Goal: Navigation & Orientation: Find specific page/section

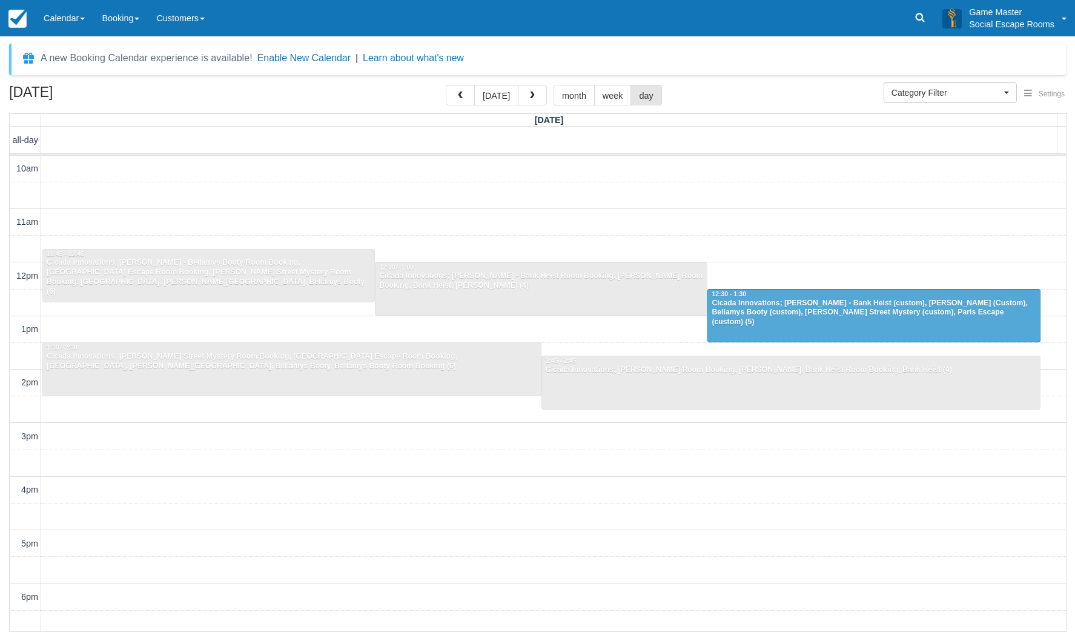
select select
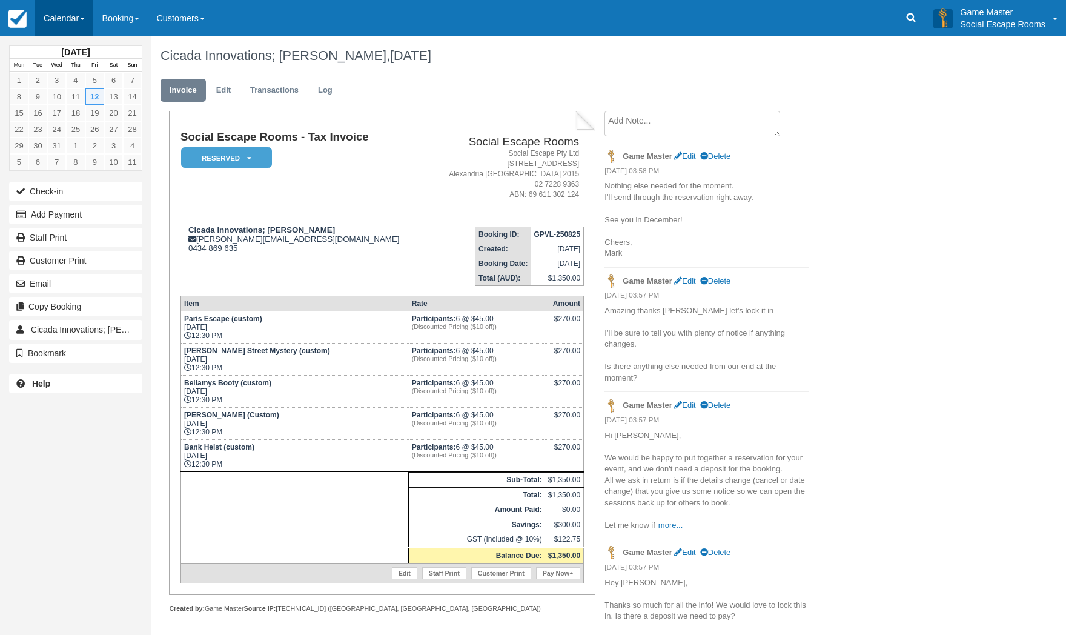
click at [67, 24] on link "Calendar" at bounding box center [64, 18] width 58 height 36
click at [59, 162] on link "Day" at bounding box center [84, 165] width 96 height 25
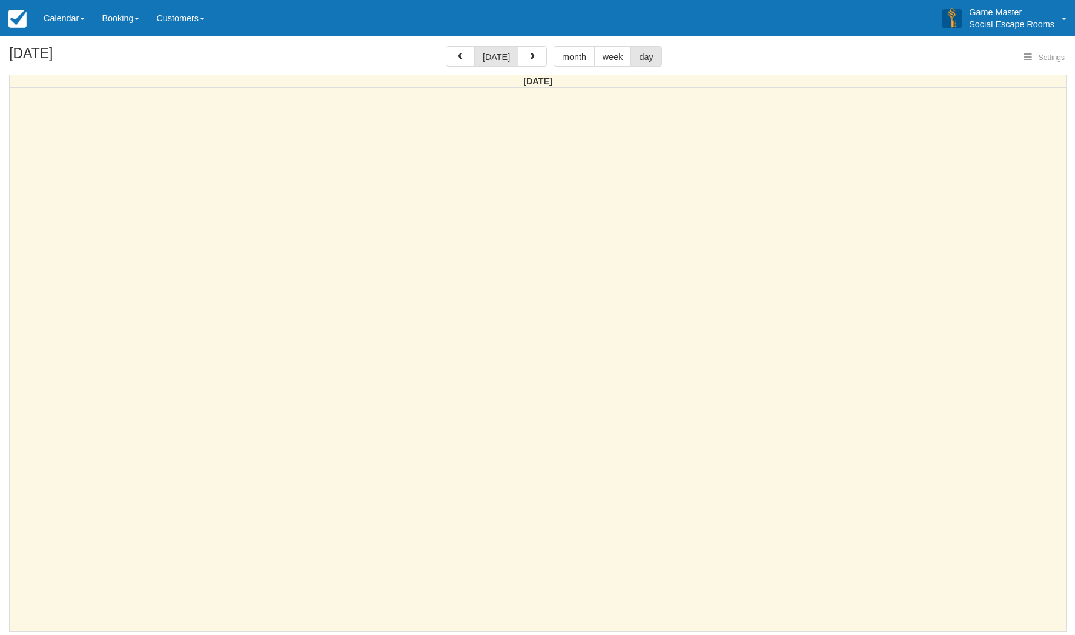
select select
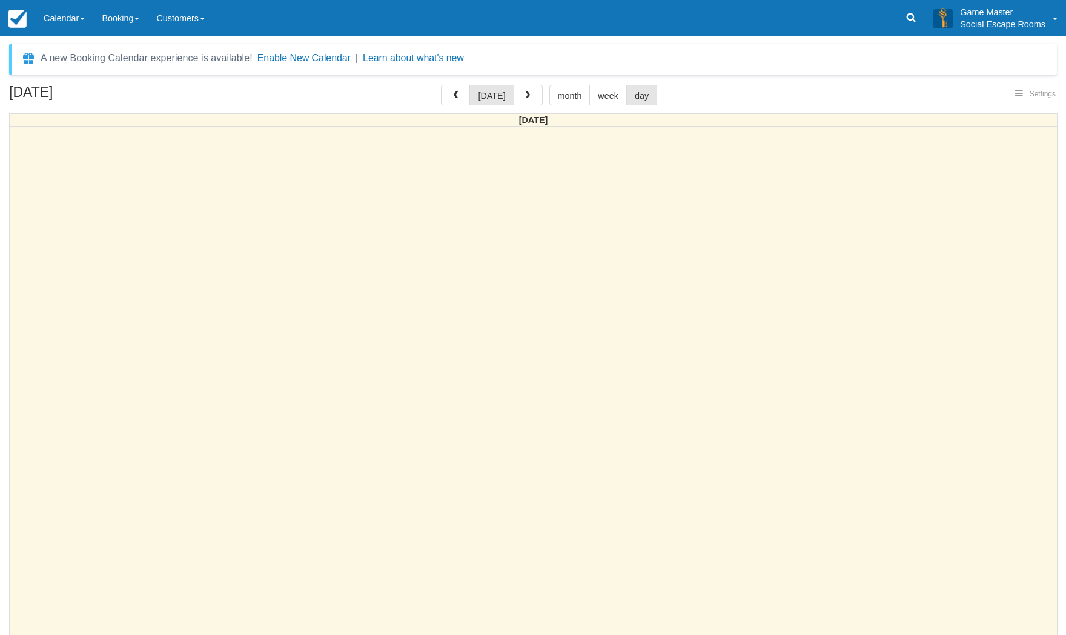
select select
